Goal: Task Accomplishment & Management: Manage account settings

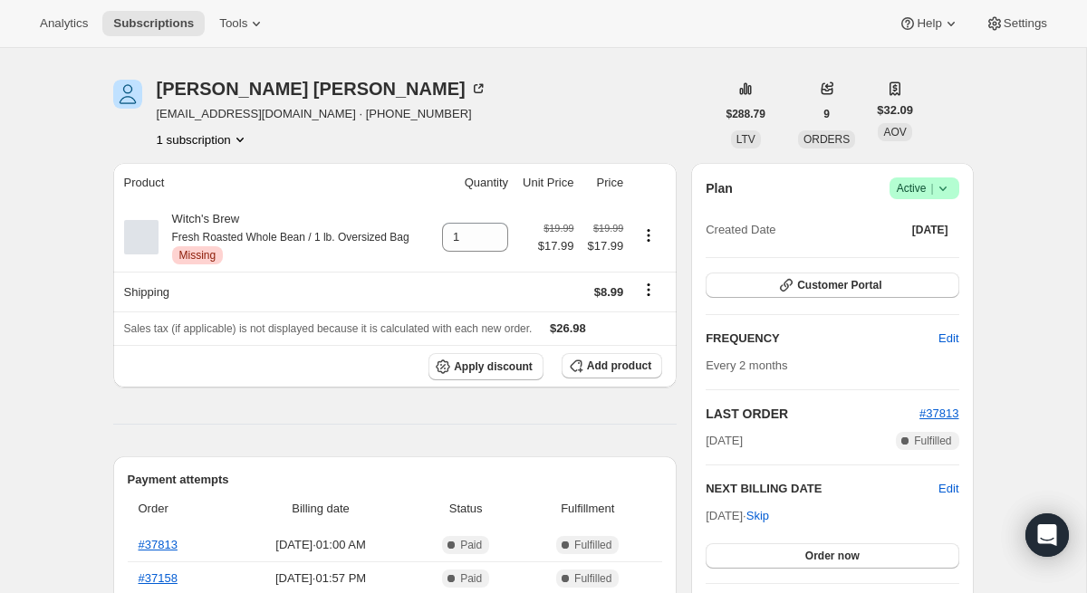
scroll to position [53, 0]
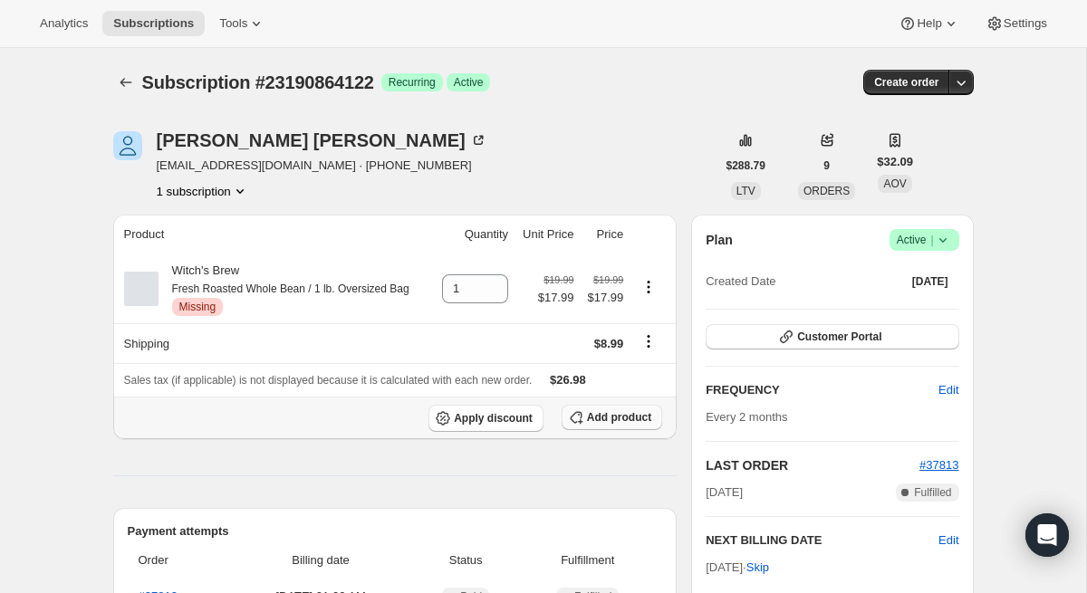
click at [624, 416] on span "Add product" at bounding box center [619, 417] width 64 height 14
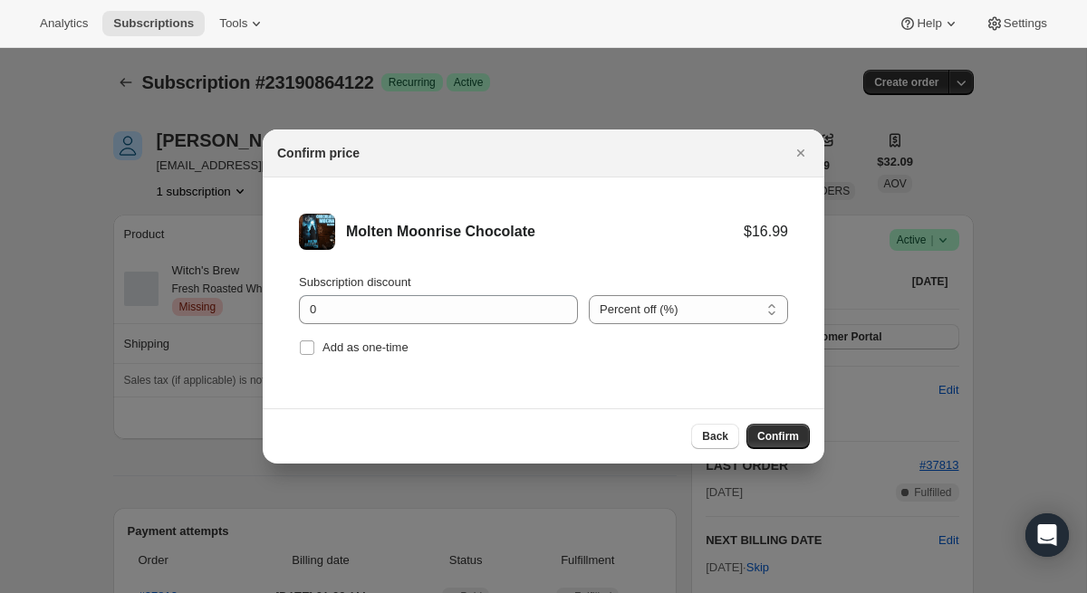
click at [682, 152] on div "Confirm price" at bounding box center [527, 153] width 500 height 18
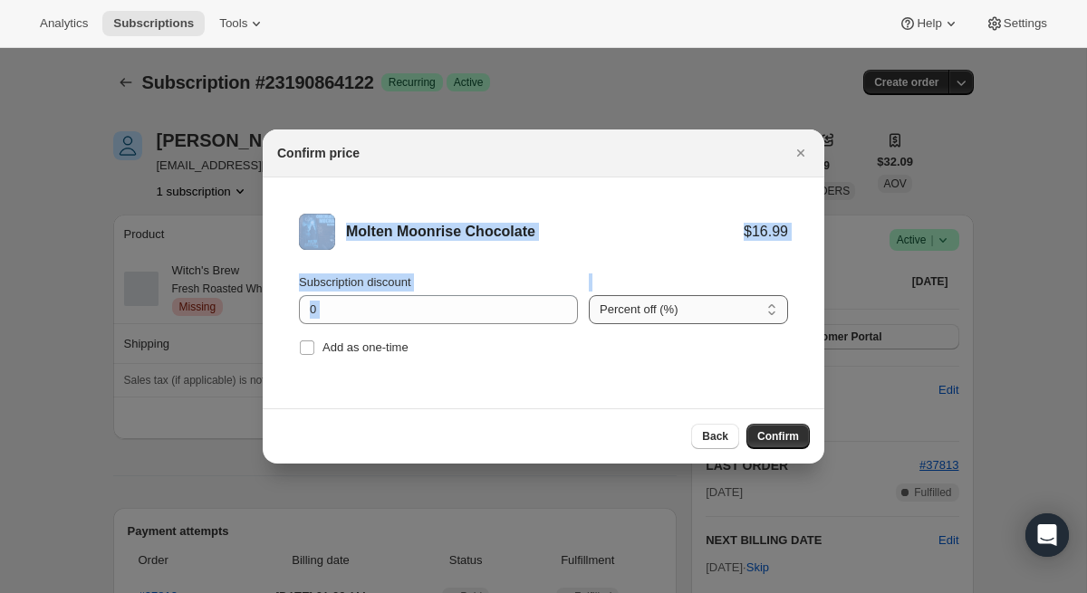
drag, startPoint x: 695, startPoint y: 148, endPoint x: 687, endPoint y: 309, distance: 160.5
click at [688, 310] on div "Confirm price Molten Moonrise Chocolate $16.99 Subscription discount 0 Percent …" at bounding box center [543, 296] width 561 height 334
click at [783, 171] on div "Confirm price" at bounding box center [543, 153] width 561 height 48
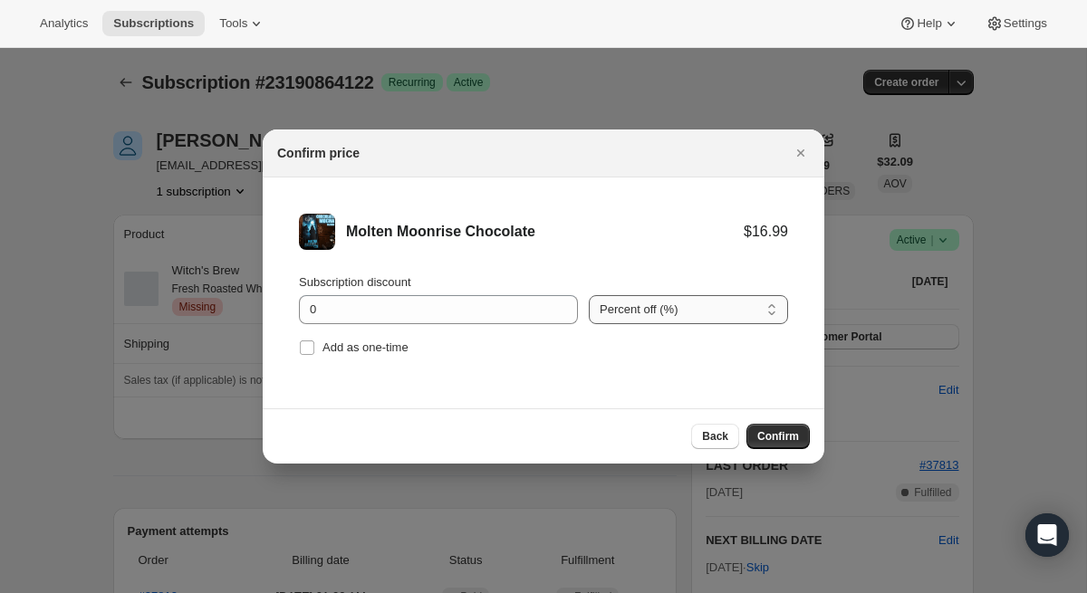
click at [675, 318] on select "Percent off (%) Amount off ($)" at bounding box center [688, 309] width 199 height 29
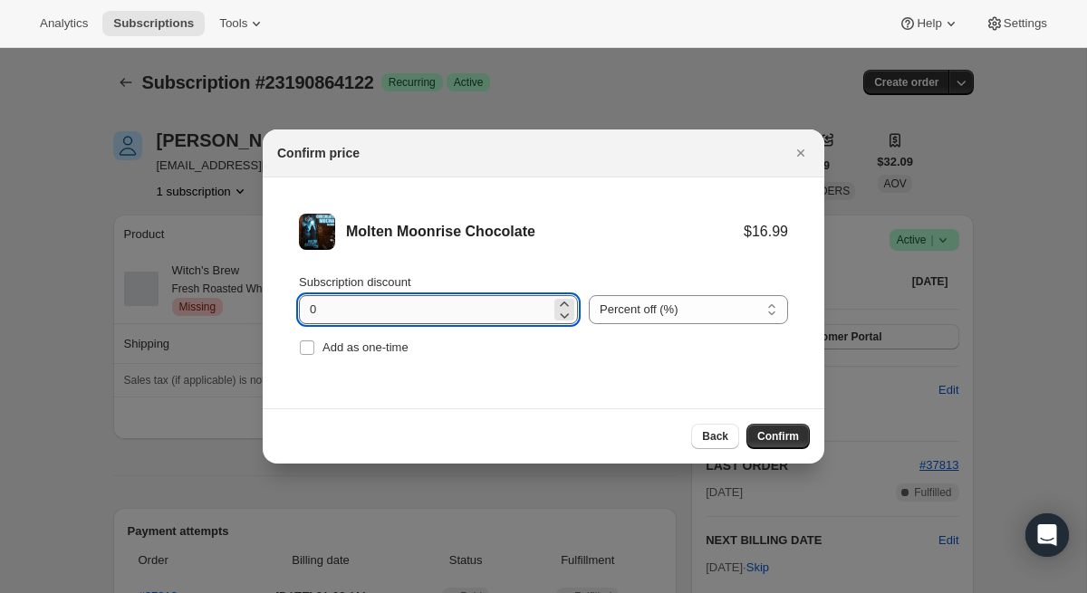
click at [474, 317] on input "0" at bounding box center [425, 309] width 252 height 29
type input "10"
click at [680, 206] on li "Molten Moonrise Chocolate $16.99 $15.29 Subscription discount 10 Percent off (%…" at bounding box center [543, 286] width 561 height 219
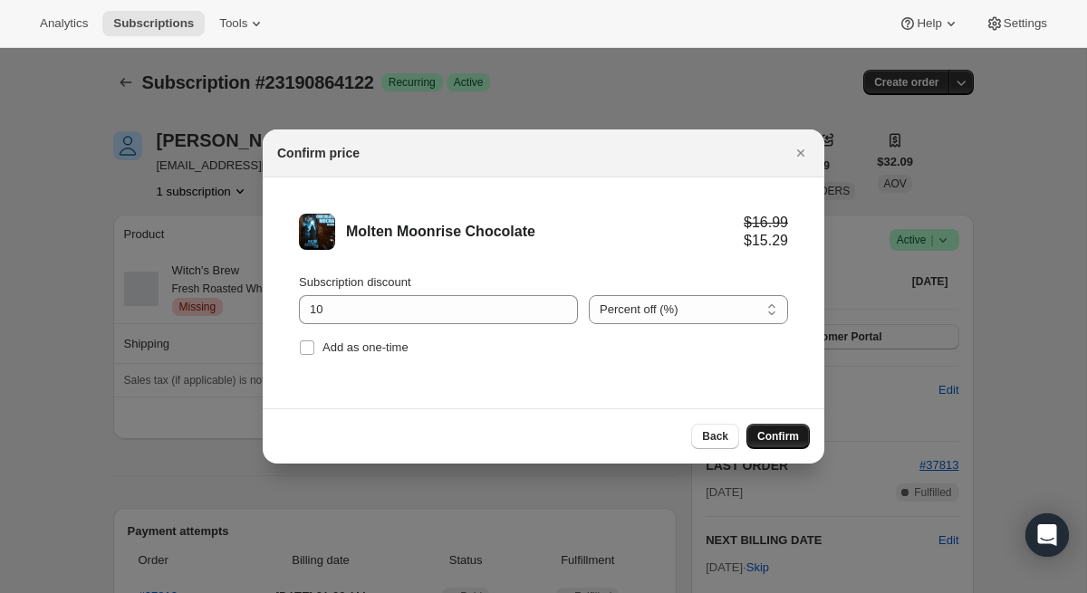
click at [768, 440] on span "Confirm" at bounding box center [778, 436] width 42 height 14
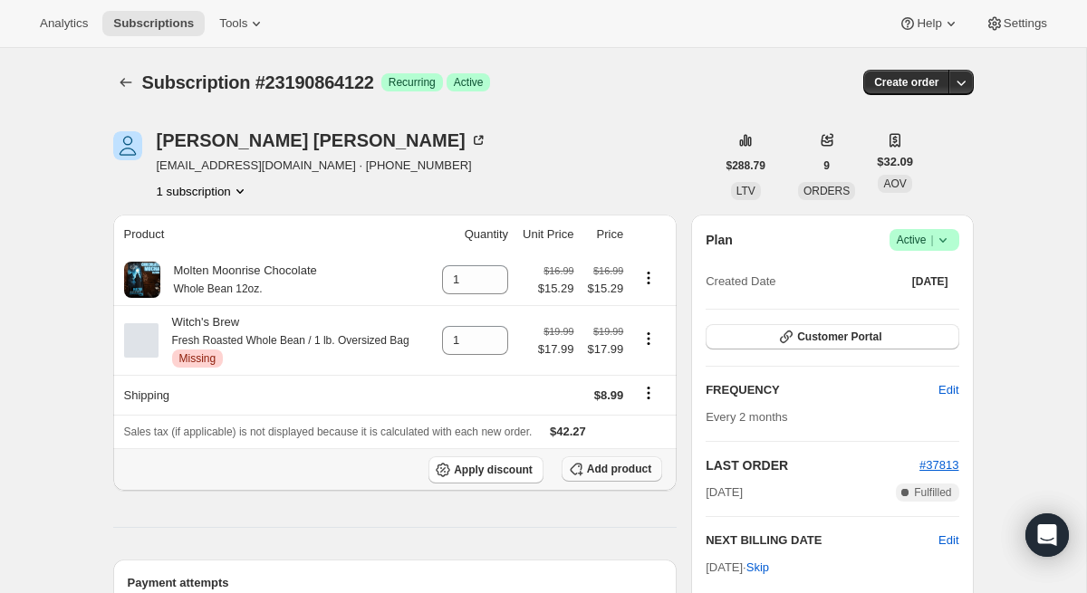
click at [615, 472] on span "Add product" at bounding box center [619, 469] width 64 height 14
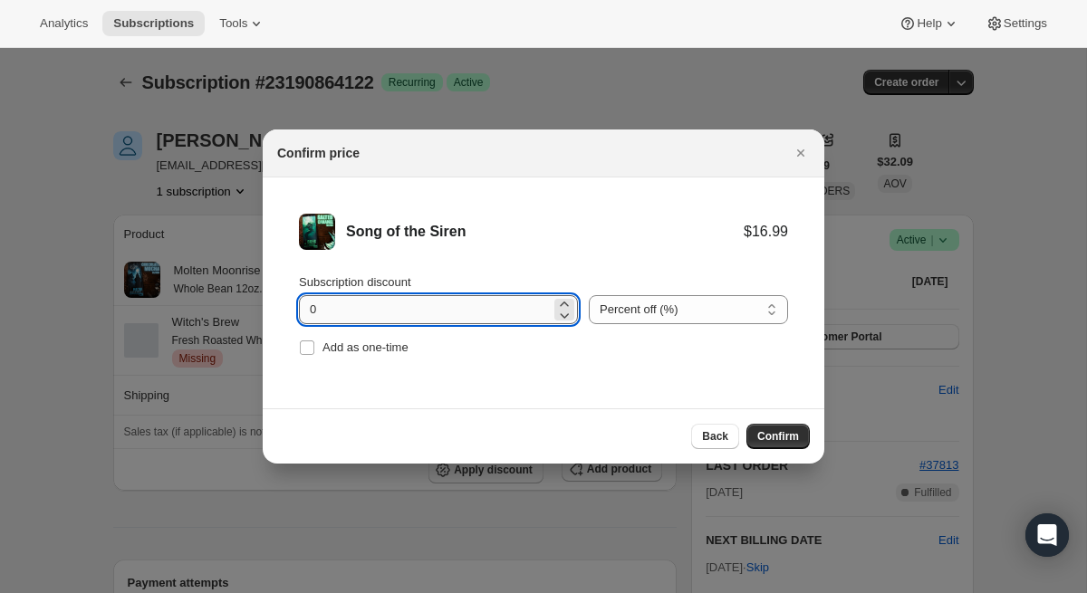
click at [415, 317] on input "0" at bounding box center [425, 309] width 252 height 29
type input "10"
click at [528, 362] on li "Song of the Siren $16.99 $15.29 Subscription discount 10 Percent off (%) Amount…" at bounding box center [543, 286] width 561 height 219
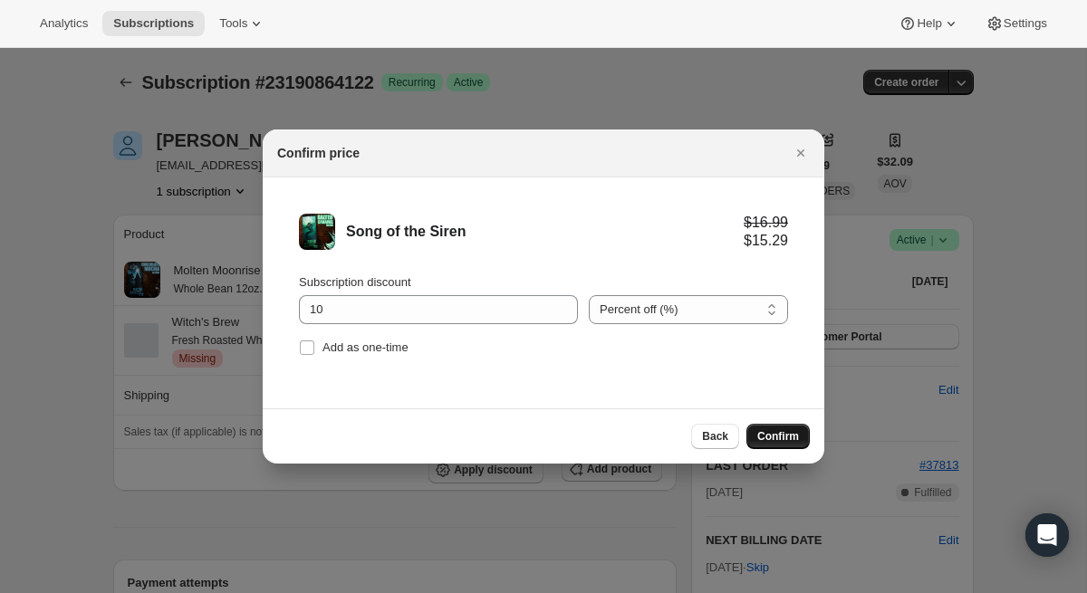
click at [766, 442] on span "Confirm" at bounding box center [778, 436] width 42 height 14
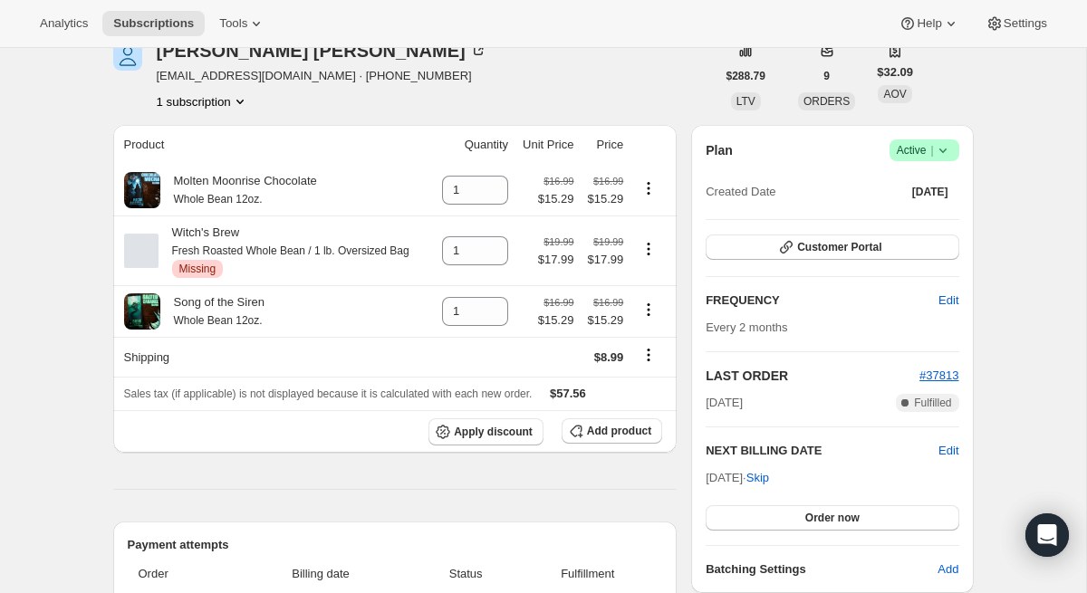
scroll to position [92, 0]
